Goal: Transaction & Acquisition: Subscribe to service/newsletter

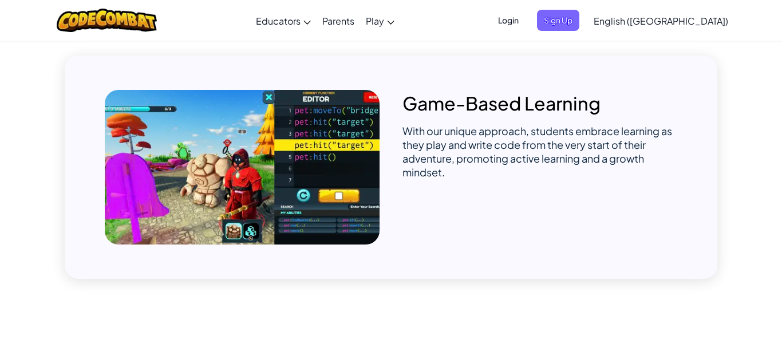
scroll to position [822, 0]
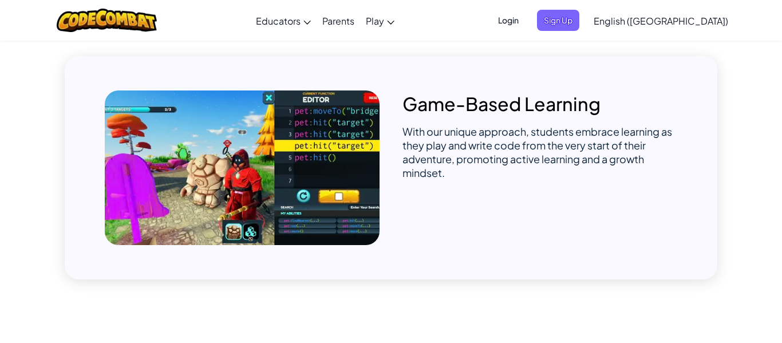
click at [525, 21] on span "Login" at bounding box center [508, 20] width 34 height 21
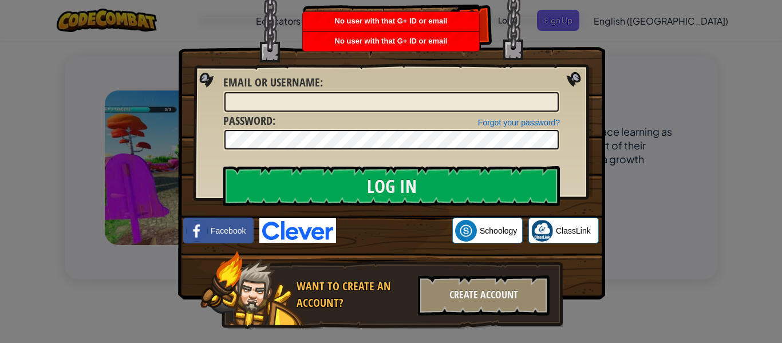
click at [303, 234] on img at bounding box center [297, 230] width 77 height 25
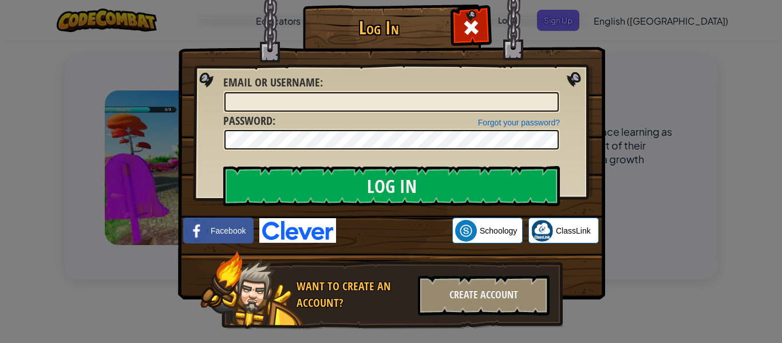
click at [696, 282] on div "Log In Unknown Error Email or Username : Forgot your password? Password : Log I…" at bounding box center [391, 171] width 782 height 343
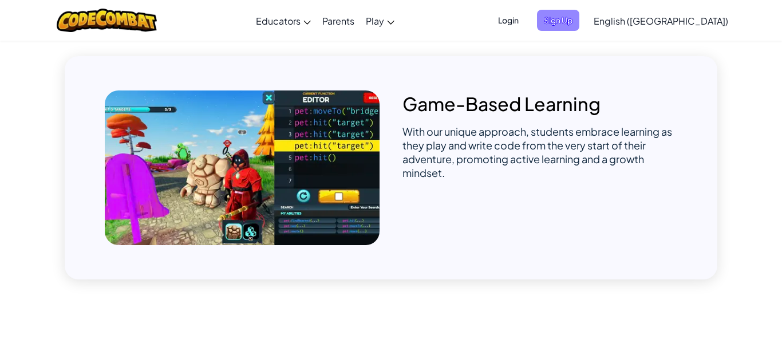
click at [579, 18] on span "Sign Up" at bounding box center [558, 20] width 42 height 21
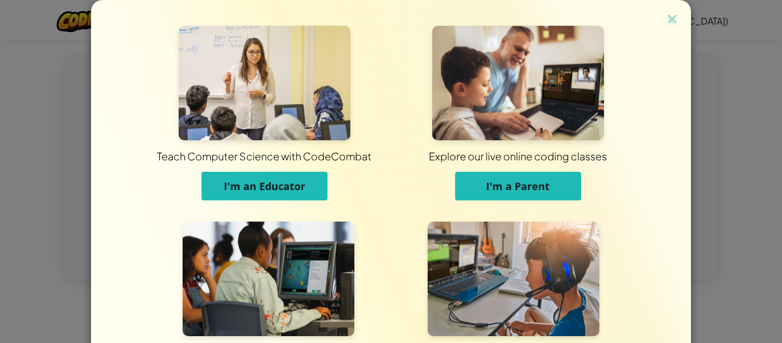
scroll to position [110, 0]
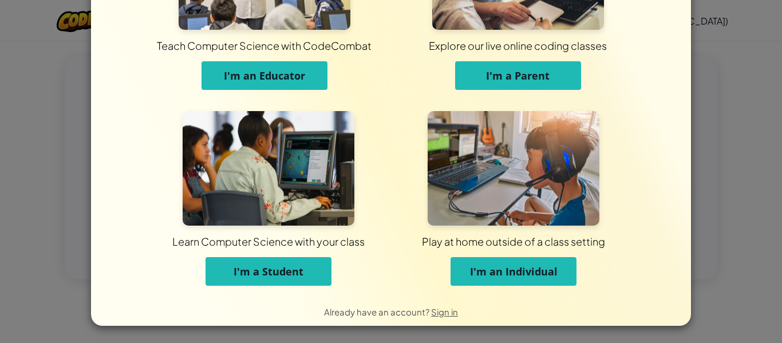
click at [302, 267] on span "I'm a Student" at bounding box center [268, 271] width 70 height 14
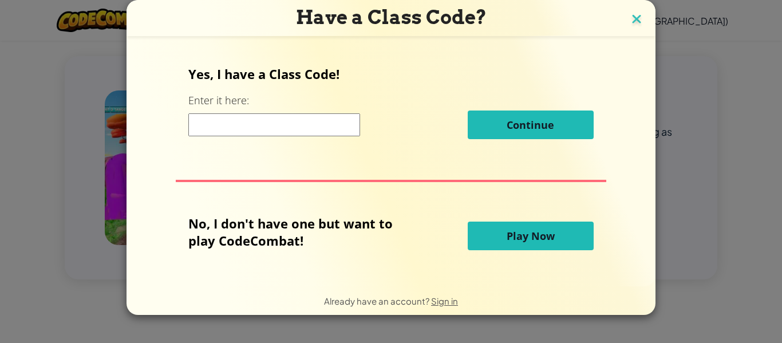
click at [635, 19] on img at bounding box center [636, 19] width 15 height 17
